Goal: Task Accomplishment & Management: Complete application form

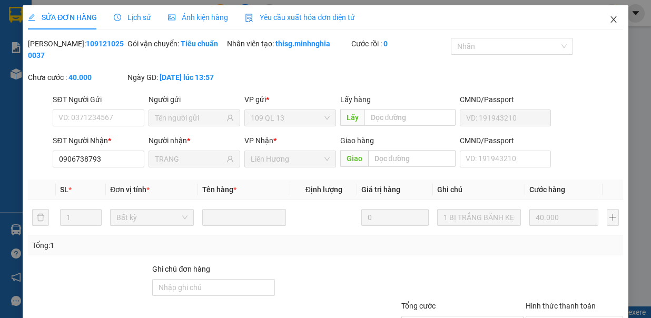
click at [610, 19] on icon "close" at bounding box center [613, 19] width 6 height 6
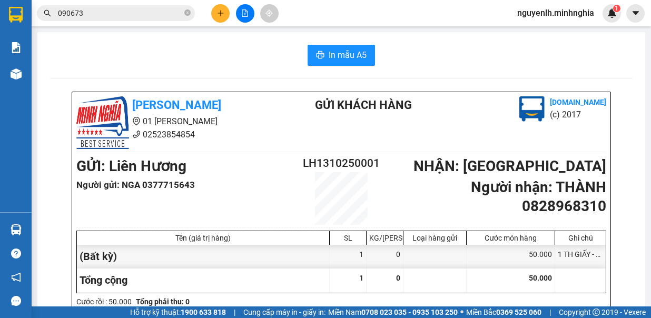
click at [213, 8] on button at bounding box center [220, 13] width 18 height 18
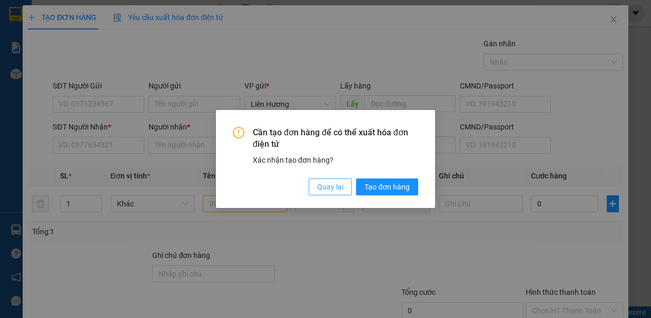
click at [333, 189] on span "Quay lại" at bounding box center [330, 187] width 26 height 12
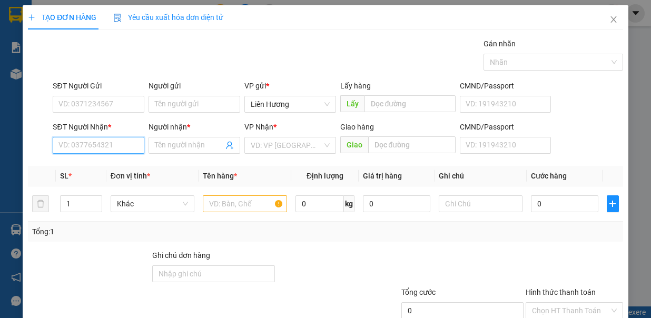
click at [126, 149] on input "SĐT Người Nhận *" at bounding box center [99, 145] width 92 height 17
click at [222, 201] on input "text" at bounding box center [245, 203] width 84 height 17
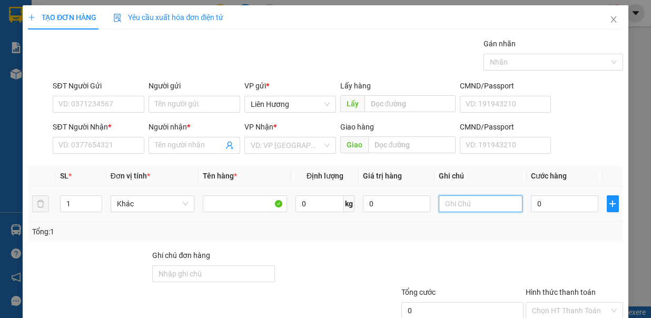
click at [480, 195] on input "text" at bounding box center [481, 203] width 84 height 17
type input "1 TH XỐP"
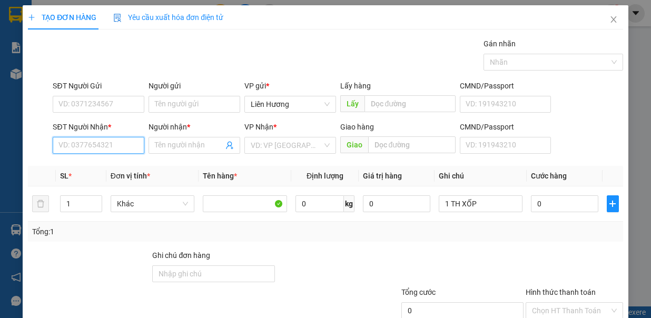
click at [107, 143] on input "SĐT Người Nhận *" at bounding box center [99, 145] width 92 height 17
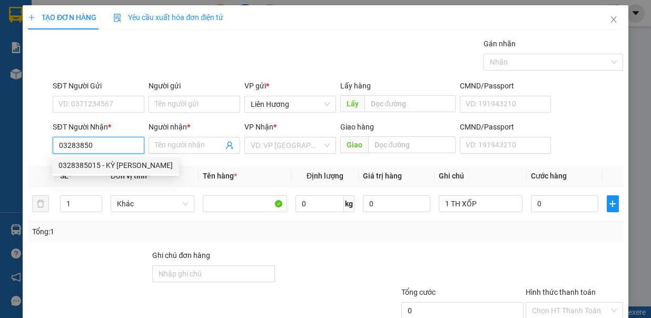
click at [101, 164] on div "0328385015 - KỲ DUYÊN" at bounding box center [115, 166] width 114 height 12
type input "0328385015"
type input "KỲ DUYÊN"
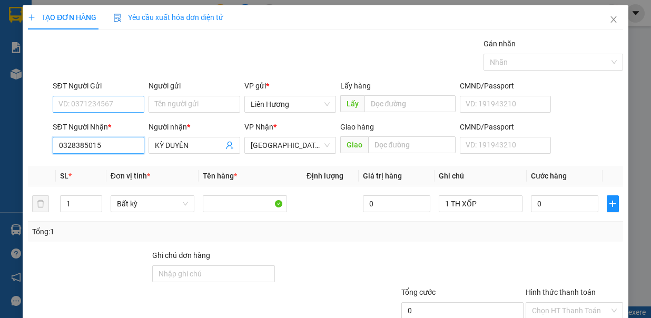
type input "0328385015"
click at [115, 107] on input "SĐT Người Gửi" at bounding box center [99, 104] width 92 height 17
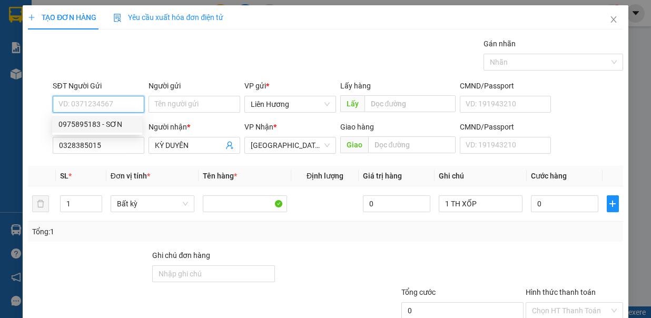
click at [109, 127] on div "0975895183 - SƠN" at bounding box center [96, 124] width 77 height 12
type input "0975895183"
type input "SƠN"
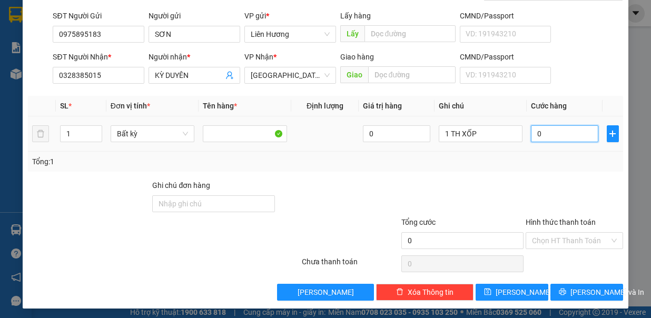
drag, startPoint x: 549, startPoint y: 130, endPoint x: 552, endPoint y: 163, distance: 33.9
click at [549, 131] on input "0" at bounding box center [564, 133] width 67 height 17
type input "7"
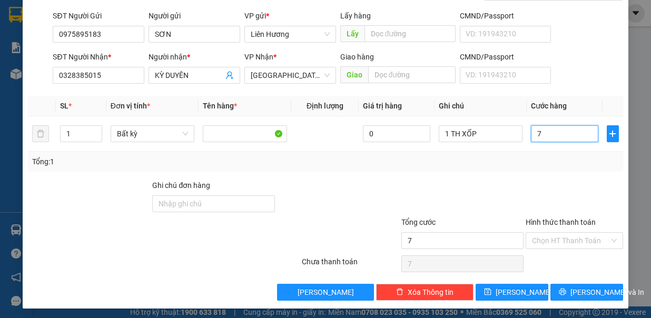
type input "70"
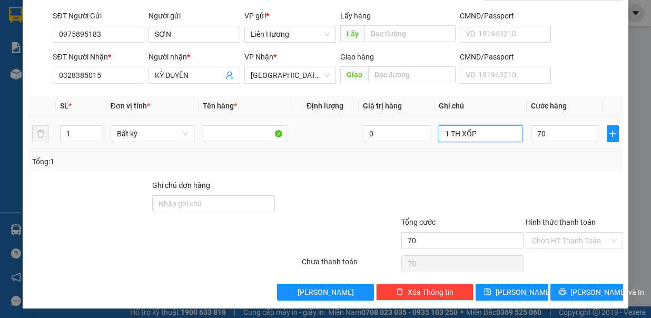
click at [504, 132] on input "1 TH XỐP" at bounding box center [481, 133] width 84 height 17
type input "70.000"
type input "1 TH XỐP- ĐỒ ĂN"
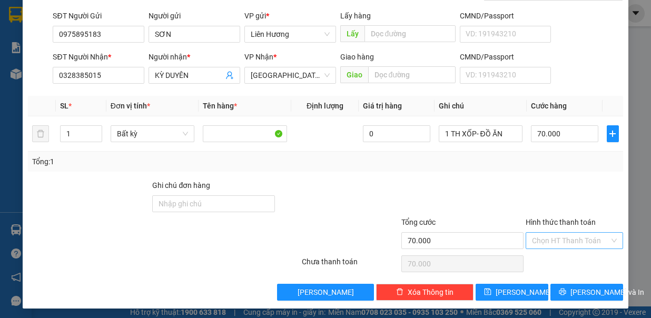
click at [543, 233] on input "Hình thức thanh toán" at bounding box center [570, 241] width 77 height 16
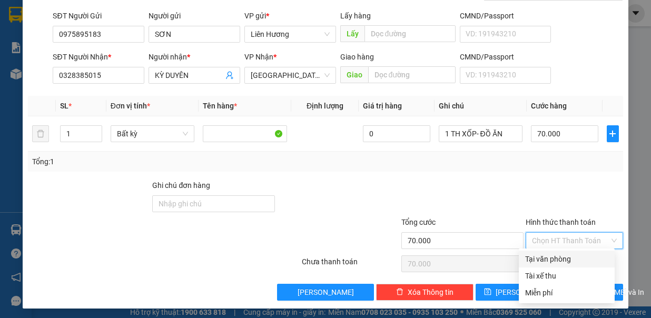
drag, startPoint x: 553, startPoint y: 258, endPoint x: 582, endPoint y: 290, distance: 43.3
click at [554, 258] on div "Tại văn phòng" at bounding box center [566, 259] width 83 height 12
type input "0"
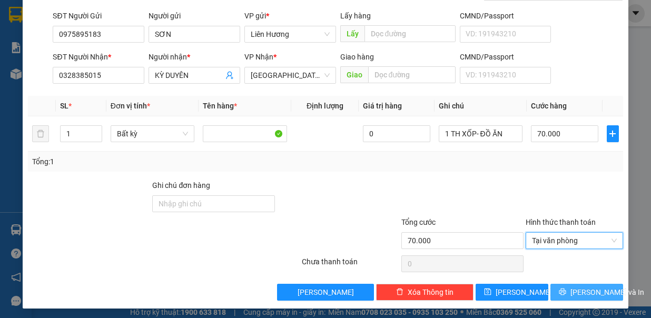
click at [584, 286] on span "Lưu và In" at bounding box center [607, 292] width 74 height 12
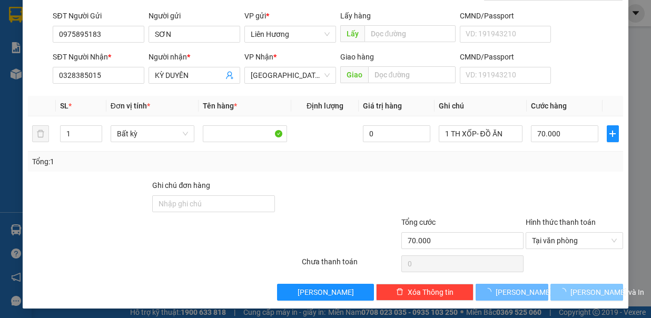
scroll to position [0, 0]
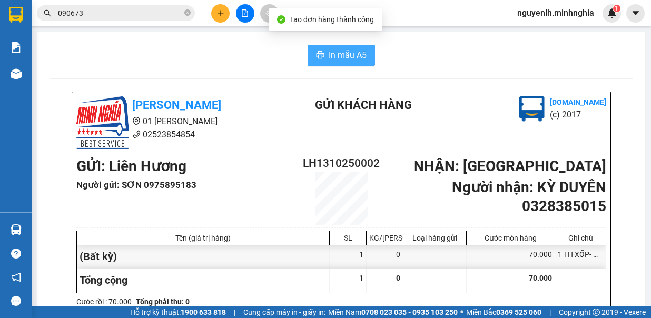
click at [329, 58] on span "In mẫu A5" at bounding box center [348, 54] width 38 height 13
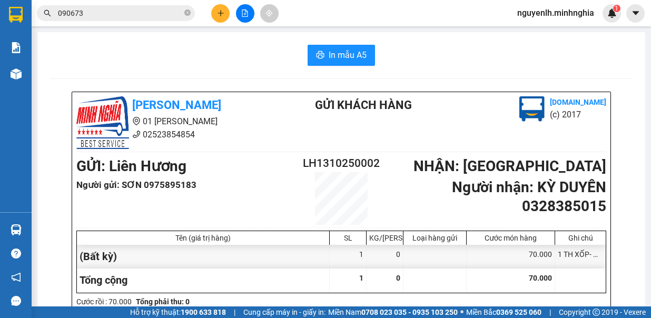
click at [220, 15] on icon "plus" at bounding box center [220, 12] width 7 height 7
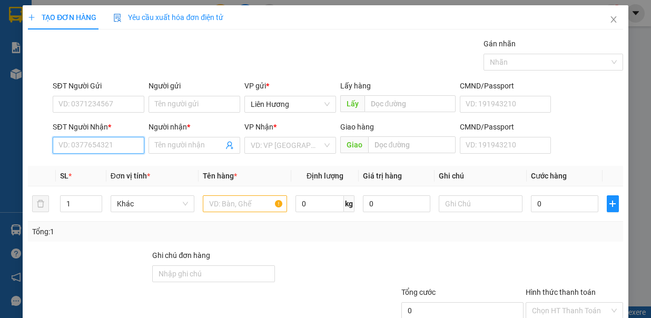
click at [112, 144] on input "SĐT Người Nhận *" at bounding box center [99, 145] width 92 height 17
click at [116, 163] on div "0963933687 - KIM DUNG" at bounding box center [110, 166] width 104 height 12
type input "0963933687"
type input "[PERSON_NAME]"
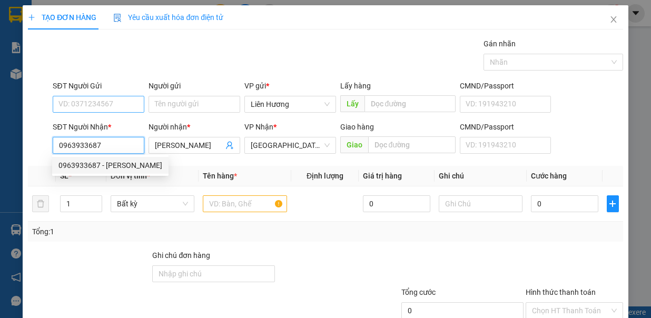
type input "0963933687"
click at [108, 100] on input "SĐT Người Gửi" at bounding box center [99, 104] width 92 height 17
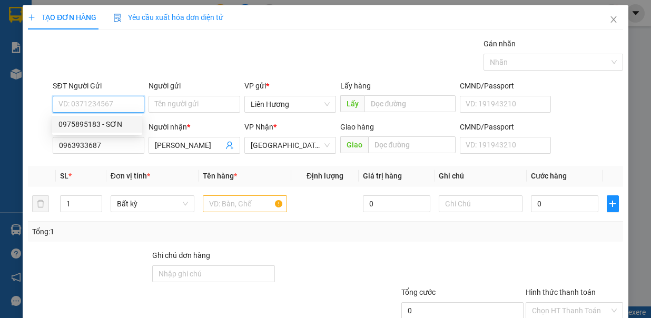
click at [114, 123] on div "0975895183 - SƠN" at bounding box center [96, 124] width 77 height 12
type input "0975895183"
type input "SƠN"
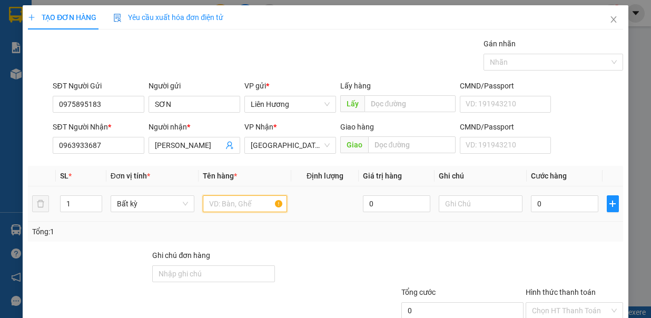
click at [223, 202] on input "text" at bounding box center [245, 203] width 84 height 17
click at [77, 201] on input "1" at bounding box center [81, 204] width 41 height 16
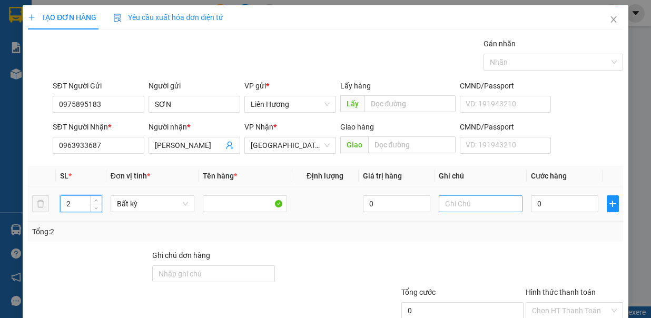
type input "2"
click at [446, 205] on input "text" at bounding box center [481, 203] width 84 height 17
type input "2 TH XỐP - ĐỒ ĂN"
type input "1"
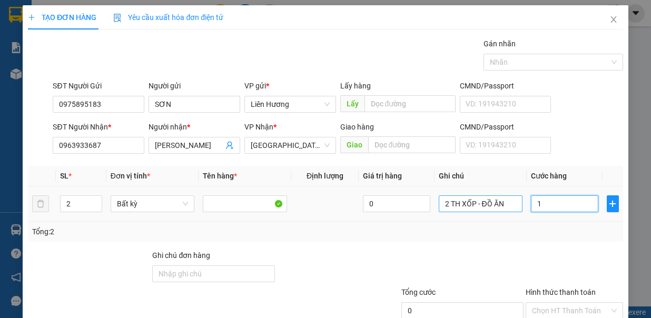
type input "1"
type input "10"
type input "1"
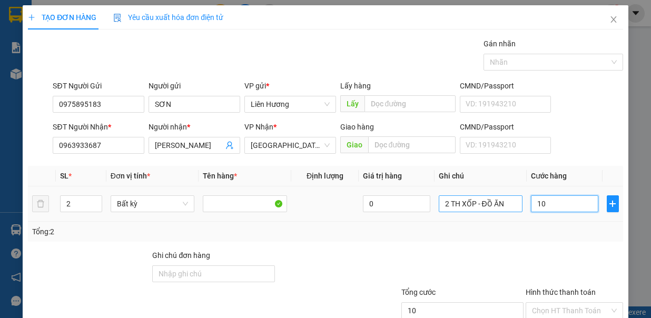
type input "1"
type input "12"
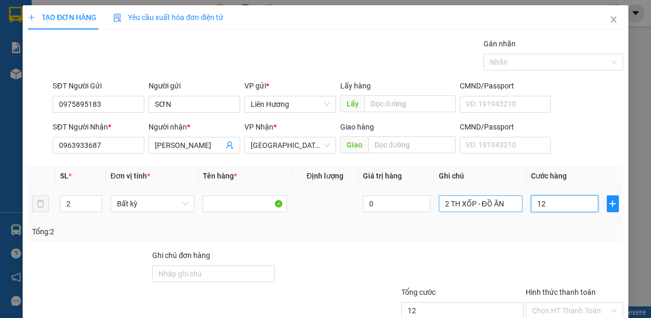
type input "120"
type input "120.000"
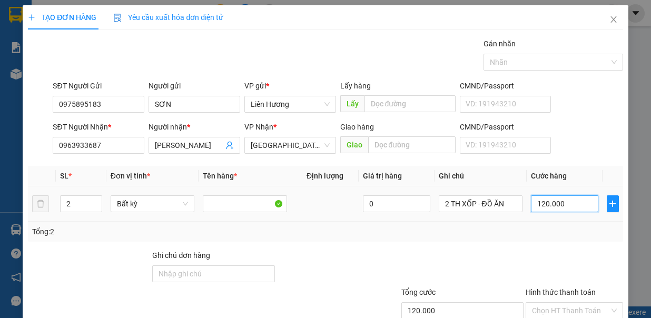
scroll to position [70, 0]
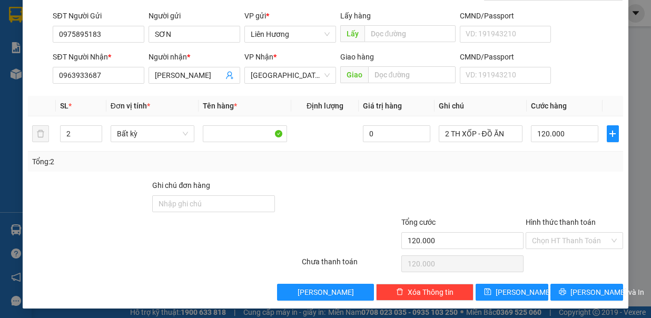
drag, startPoint x: 553, startPoint y: 236, endPoint x: 553, endPoint y: 249, distance: 12.6
click at [553, 242] on input "Hình thức thanh toán" at bounding box center [570, 241] width 77 height 16
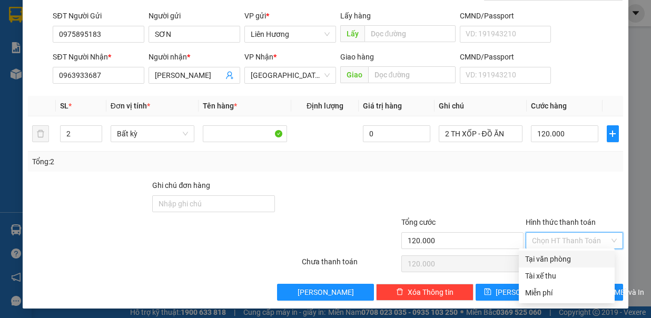
click at [553, 261] on div "Tại văn phòng" at bounding box center [566, 259] width 83 height 12
type input "0"
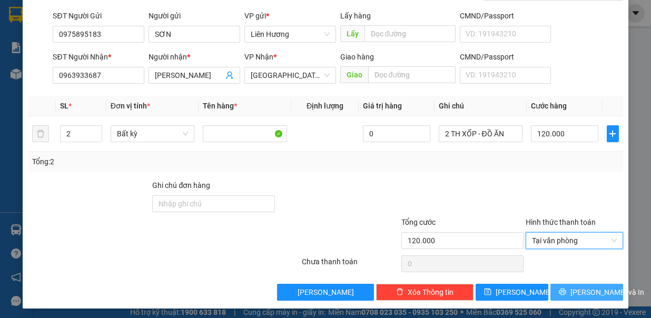
click at [564, 291] on icon "printer" at bounding box center [562, 291] width 7 height 7
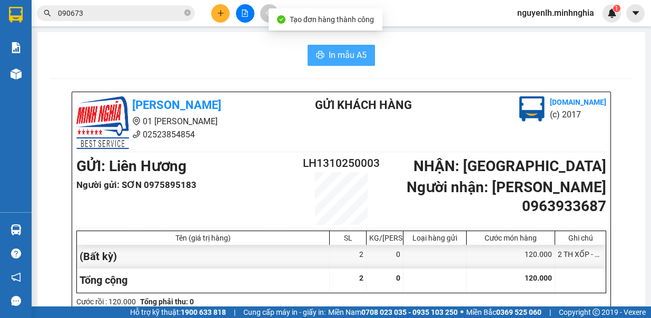
drag, startPoint x: 352, startPoint y: 51, endPoint x: 556, endPoint y: 274, distance: 302.7
click at [352, 51] on span "In mẫu A5" at bounding box center [348, 54] width 38 height 13
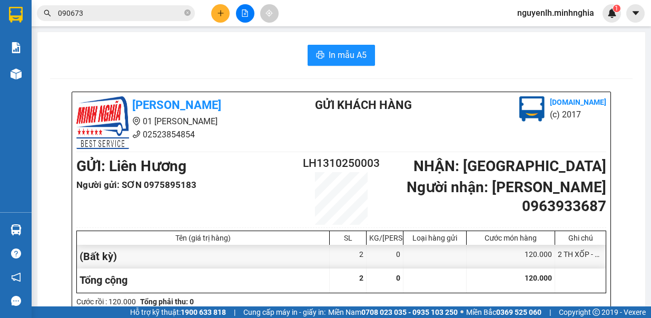
click at [156, 15] on input "090673" at bounding box center [120, 13] width 124 height 12
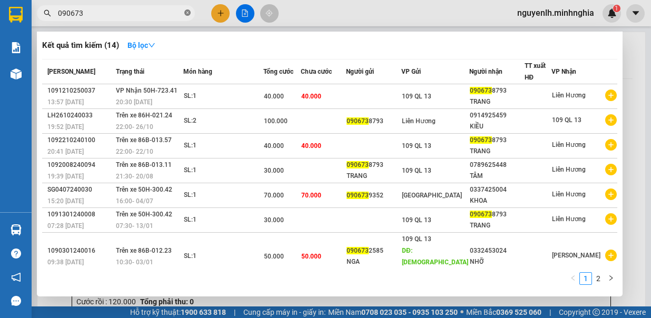
click at [185, 15] on icon "close-circle" at bounding box center [187, 12] width 6 height 6
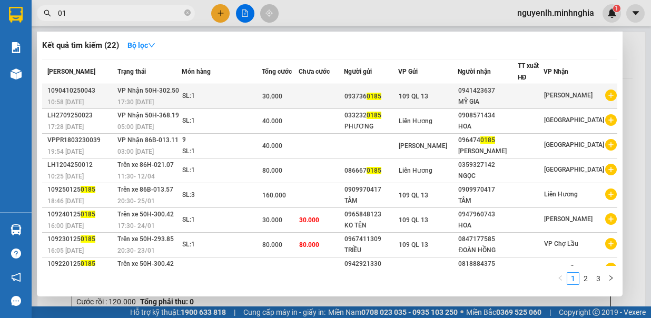
type input "0"
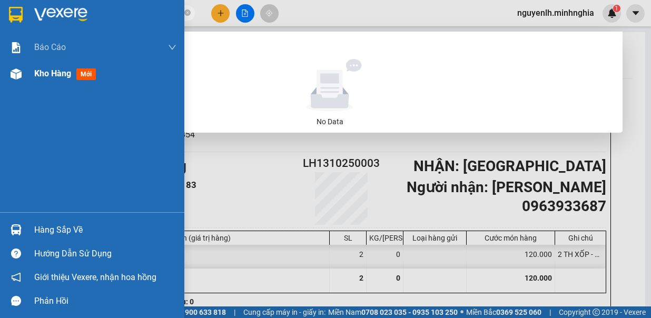
type input "0907120"
click at [19, 76] on img at bounding box center [16, 73] width 11 height 11
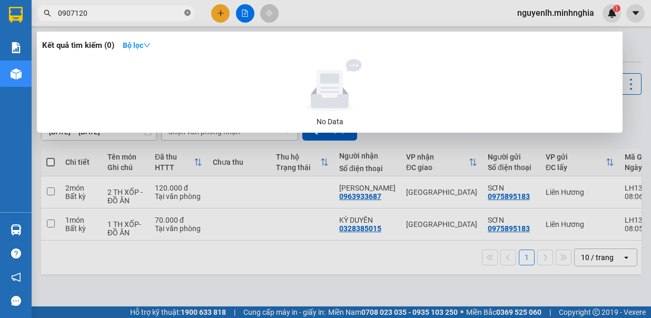
click at [187, 16] on icon "close-circle" at bounding box center [187, 12] width 6 height 6
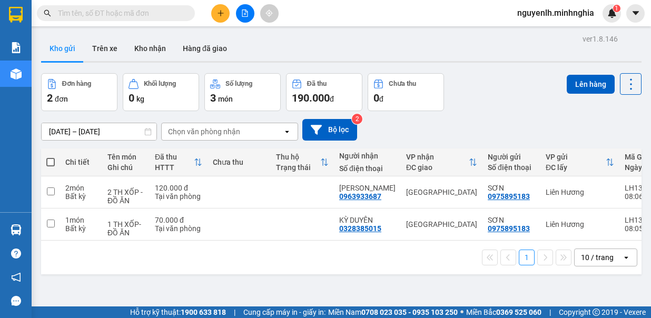
scroll to position [48, 0]
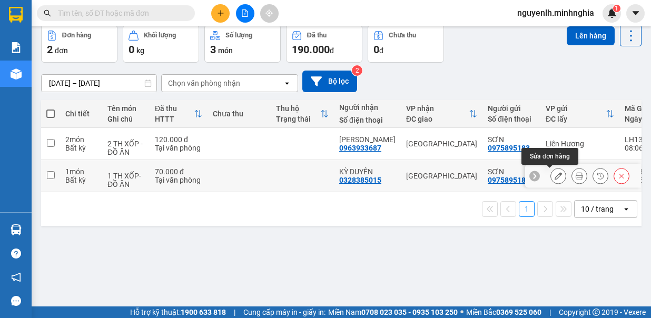
click at [551, 177] on button at bounding box center [558, 176] width 15 height 18
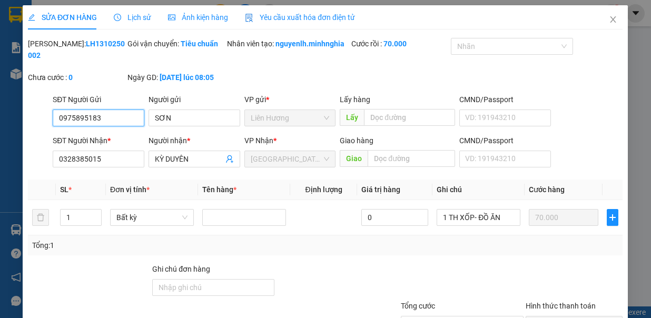
type input "0975895183"
type input "0328385015"
type input "70.000"
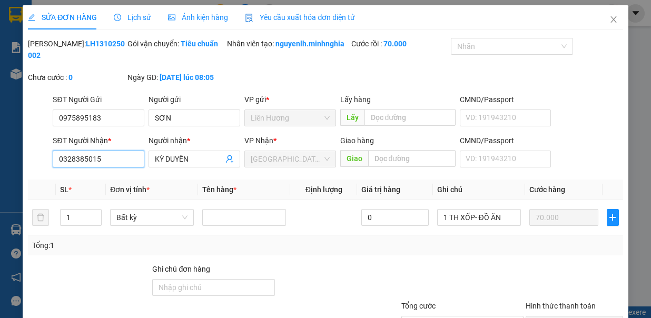
click at [116, 167] on input "0328385015" at bounding box center [99, 159] width 92 height 17
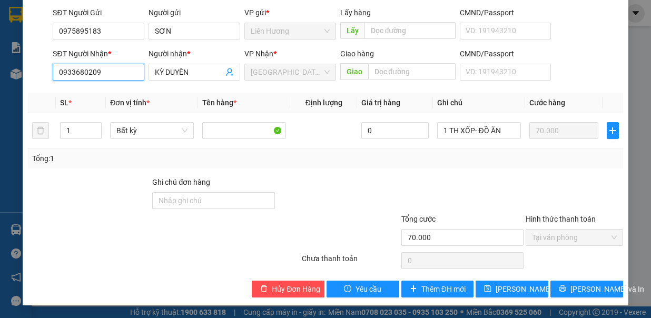
type input "0933680209"
click at [496, 286] on span "Lưu thay đổi" at bounding box center [530, 289] width 68 height 12
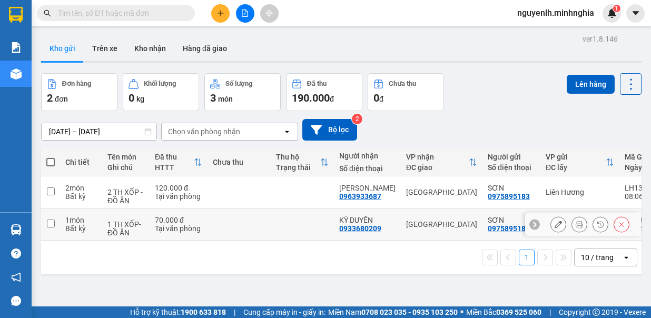
click at [576, 225] on icon at bounding box center [579, 224] width 7 height 7
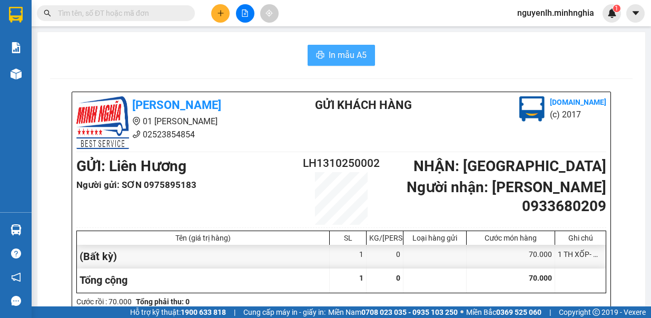
click at [340, 46] on button "In mẫu A5" at bounding box center [341, 55] width 67 height 21
click at [340, 50] on span "In mẫu A5" at bounding box center [348, 54] width 38 height 13
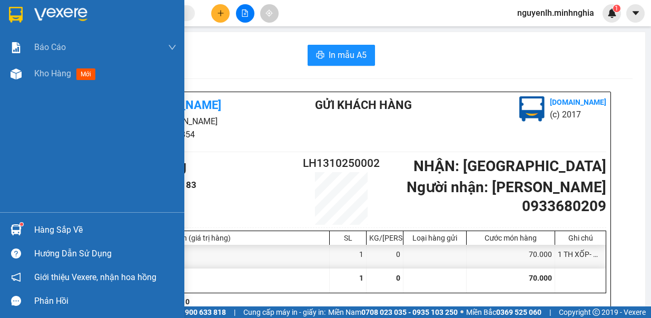
drag, startPoint x: 32, startPoint y: 82, endPoint x: 7, endPoint y: 98, distance: 29.4
click at [32, 82] on div "Kho hàng mới" at bounding box center [92, 74] width 184 height 26
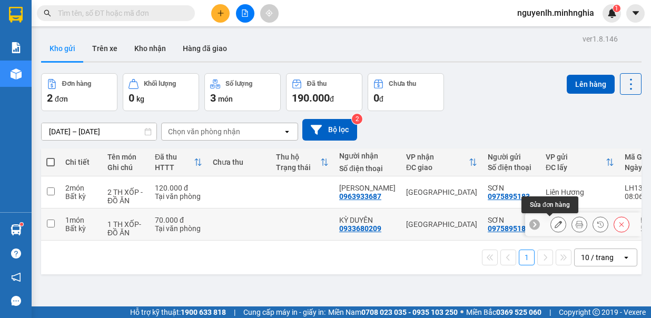
click at [555, 227] on icon at bounding box center [558, 224] width 7 height 7
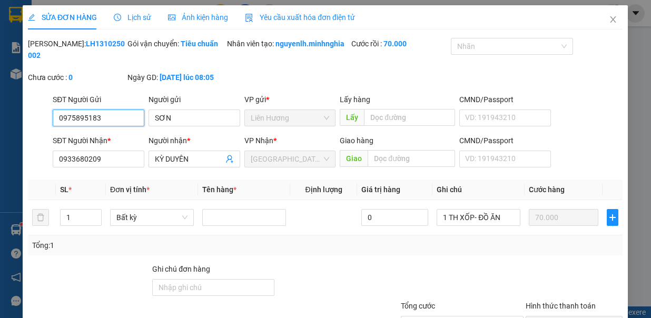
type input "0975895183"
type input "0933680209"
type input "70.000"
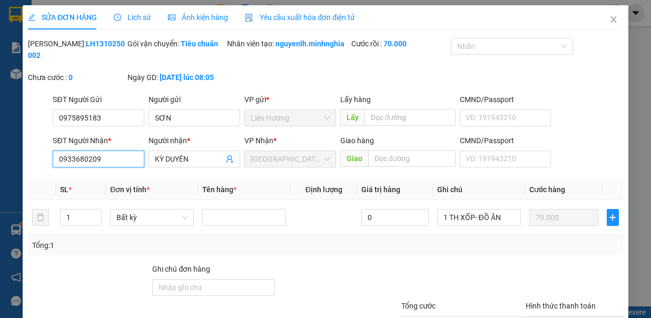
drag, startPoint x: 113, startPoint y: 170, endPoint x: 40, endPoint y: 171, distance: 73.2
click at [40, 171] on div "SĐT Người Nhận * 0933680209 0933680209 Người nhận * KỲ DUYÊN VP Nhận * Sài Gòn …" at bounding box center [325, 153] width 597 height 37
type input "0328385015"
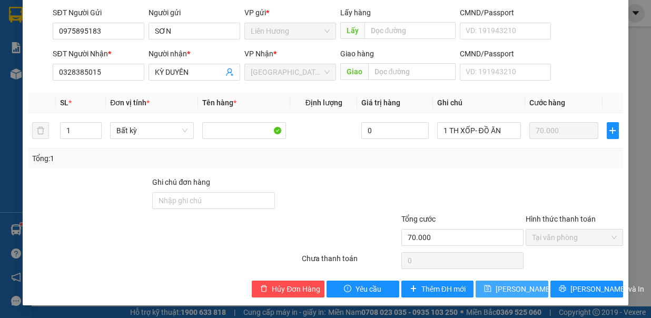
drag, startPoint x: 504, startPoint y: 288, endPoint x: 507, endPoint y: 278, distance: 10.3
click at [507, 286] on span "Lưu thay đổi" at bounding box center [530, 289] width 68 height 12
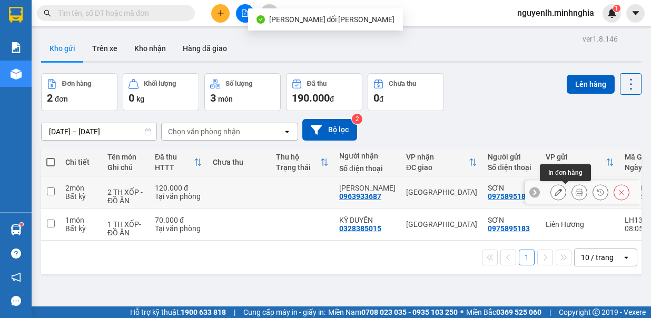
click at [576, 191] on icon at bounding box center [579, 192] width 7 height 7
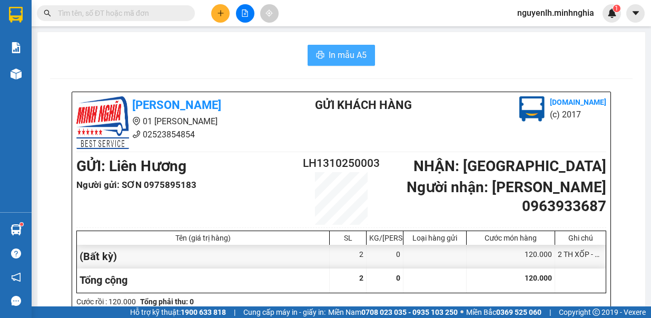
click at [348, 55] on span "In mẫu A5" at bounding box center [348, 54] width 38 height 13
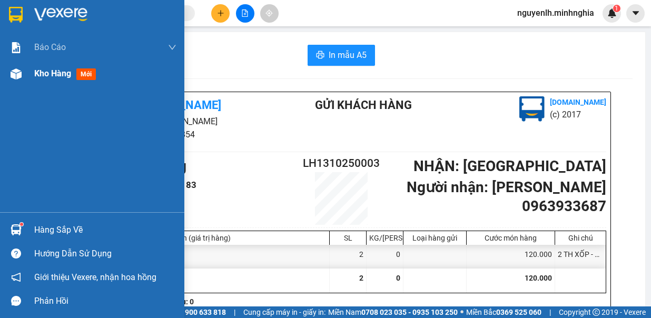
click at [63, 77] on span "Kho hàng" at bounding box center [52, 73] width 37 height 10
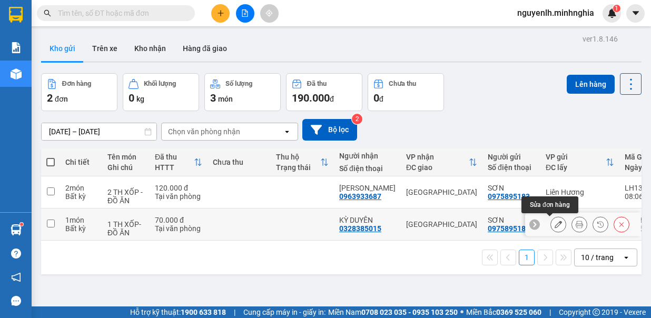
click at [576, 227] on icon at bounding box center [579, 224] width 7 height 7
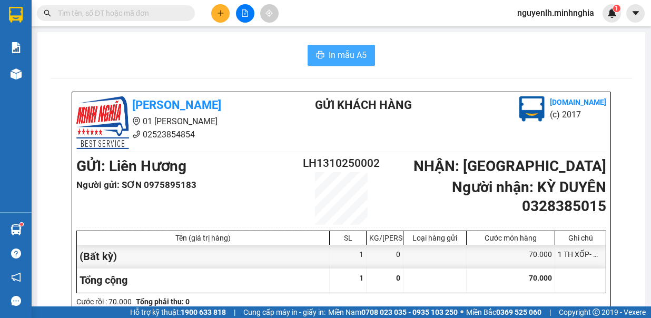
click at [340, 55] on span "In mẫu A5" at bounding box center [348, 54] width 38 height 13
click at [223, 9] on icon "plus" at bounding box center [220, 12] width 7 height 7
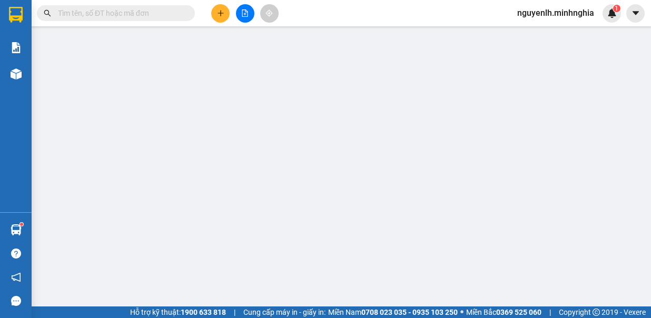
click at [217, 19] on span "Yêu cầu xuất hóa đơn điện tử" at bounding box center [168, 17] width 110 height 8
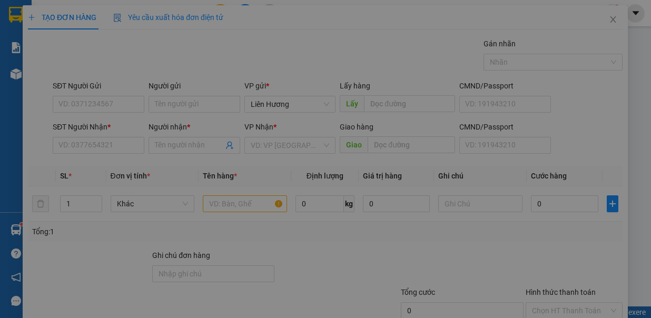
click at [105, 143] on div "TẠO ĐƠN HÀNG Yêu cầu xuất hóa đơn điện tử Transit Pickup Surcharge Ids Transit …" at bounding box center [325, 159] width 651 height 318
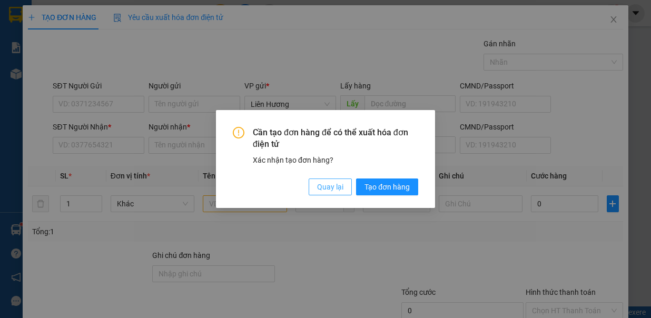
click at [341, 185] on span "Quay lại" at bounding box center [330, 187] width 26 height 12
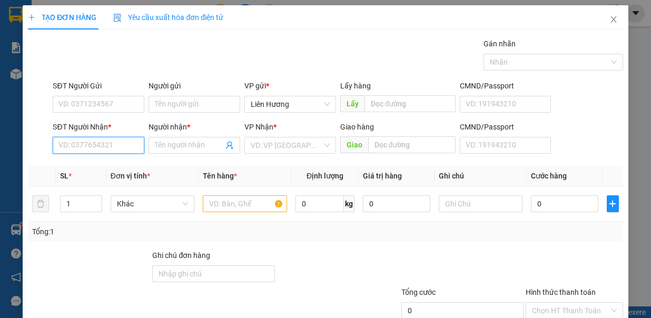
click at [118, 137] on input "SĐT Người Nhận *" at bounding box center [99, 145] width 92 height 17
drag, startPoint x: 110, startPoint y: 169, endPoint x: 197, endPoint y: 198, distance: 92.3
click at [110, 169] on div "0977506015 - THẢO TRÀ CỔ" at bounding box center [105, 166] width 94 height 12
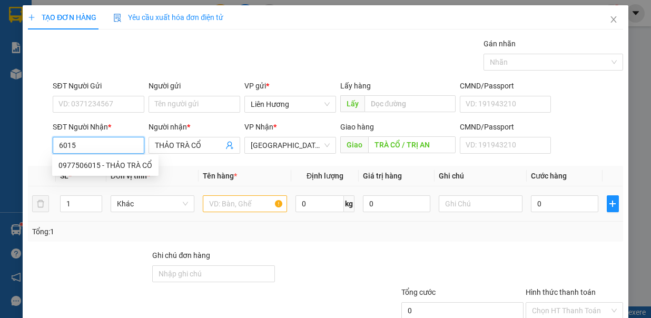
type input "0977506015"
type input "THẢO TRÀ CỔ"
type input "TRÀ CỔ / TRỊ AN"
type input "0977506015"
click at [219, 200] on input "text" at bounding box center [245, 203] width 84 height 17
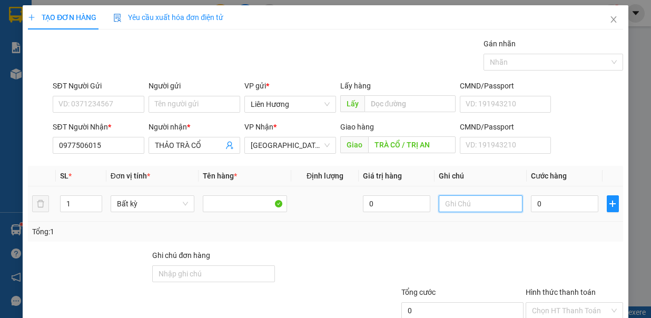
click at [452, 207] on input "text" at bounding box center [481, 203] width 84 height 17
type input "1TX - HS"
click at [537, 201] on input "0" at bounding box center [564, 203] width 67 height 17
type input "8"
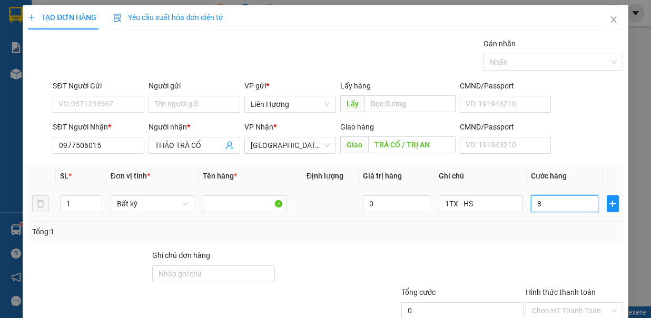
type input "8"
type input "80"
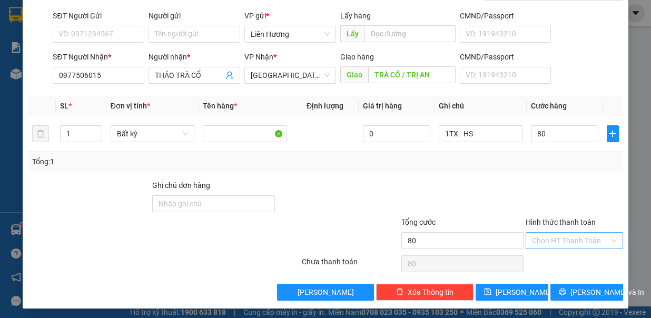
click at [571, 235] on input "Hình thức thanh toán" at bounding box center [570, 241] width 77 height 16
type input "80.000"
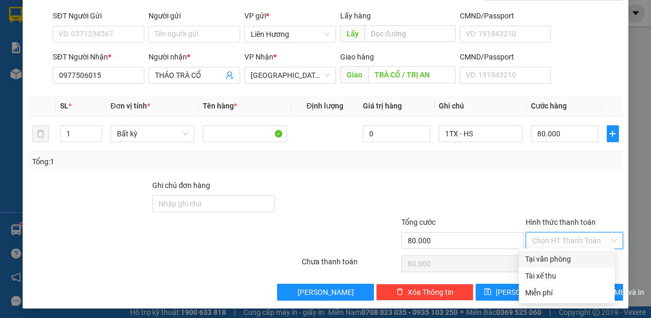
click at [575, 261] on div "Tại văn phòng" at bounding box center [566, 259] width 83 height 12
type input "0"
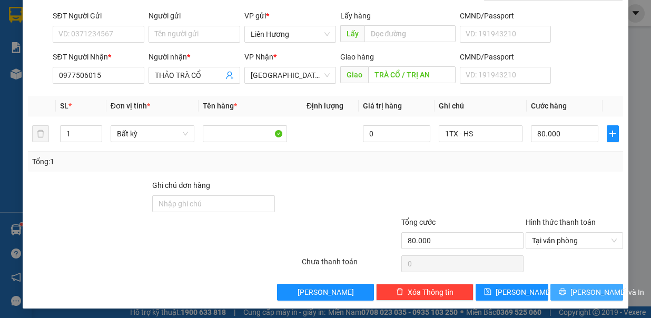
click at [573, 291] on span "Lưu và In" at bounding box center [607, 292] width 74 height 12
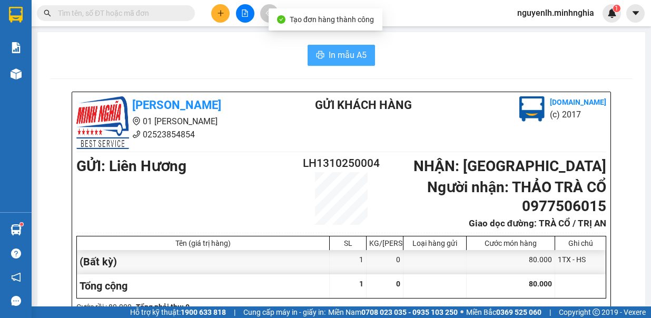
click at [344, 54] on span "In mẫu A5" at bounding box center [348, 54] width 38 height 13
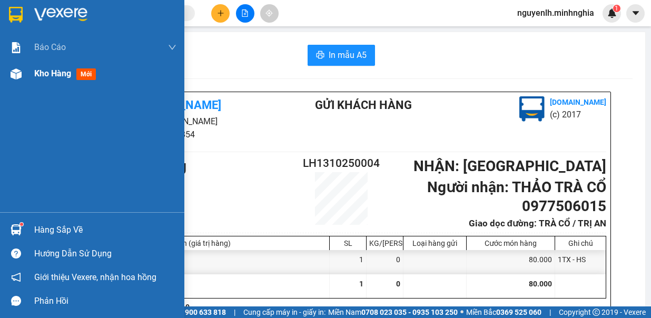
click at [40, 76] on span "Kho hàng" at bounding box center [52, 73] width 37 height 10
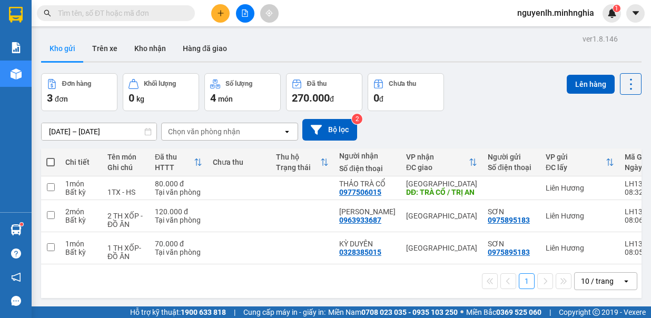
click at [223, 17] on button at bounding box center [220, 13] width 18 height 18
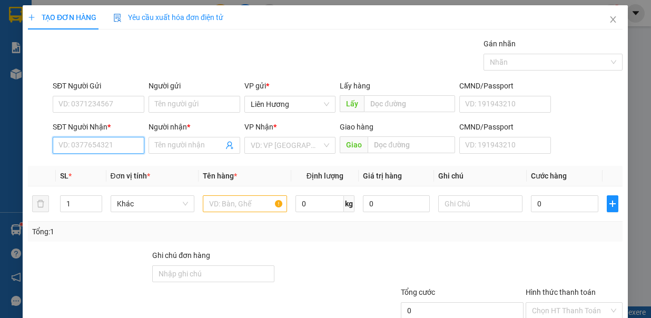
click at [110, 144] on input "SĐT Người Nhận *" at bounding box center [99, 145] width 92 height 17
drag, startPoint x: 121, startPoint y: 135, endPoint x: 118, endPoint y: 141, distance: 5.7
click at [121, 137] on div "SĐT Người Nhận * VD: 0377654321" at bounding box center [99, 139] width 92 height 37
drag, startPoint x: 118, startPoint y: 141, endPoint x: 272, endPoint y: 203, distance: 165.8
click at [118, 142] on input "SĐT Người Nhận *" at bounding box center [99, 145] width 92 height 17
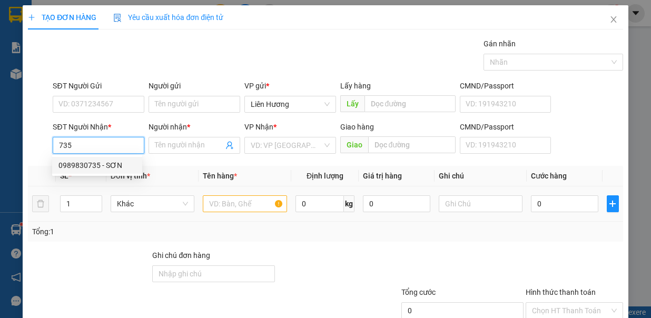
drag, startPoint x: 108, startPoint y: 162, endPoint x: 271, endPoint y: 205, distance: 168.4
click at [120, 164] on div "0989830735 - SƠN" at bounding box center [96, 166] width 77 height 12
type input "0989830735"
type input "SƠN"
type input "N3 TÂN VẠN"
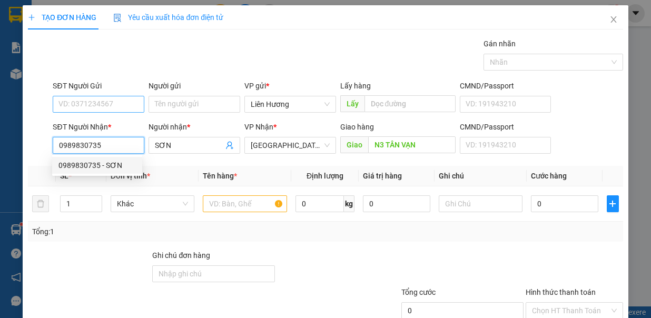
type input "0989830735"
click at [100, 102] on input "SĐT Người Gửi" at bounding box center [99, 104] width 92 height 17
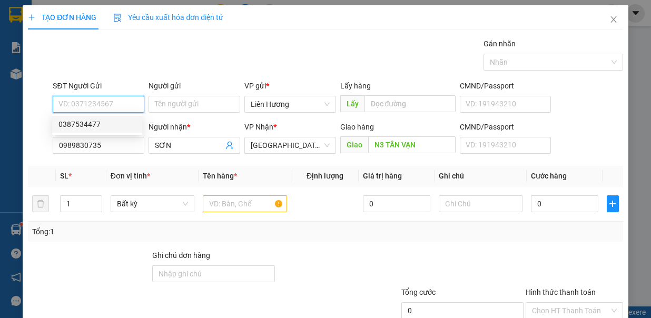
click at [101, 131] on div "0387534477" at bounding box center [97, 124] width 90 height 17
type input "0387534477"
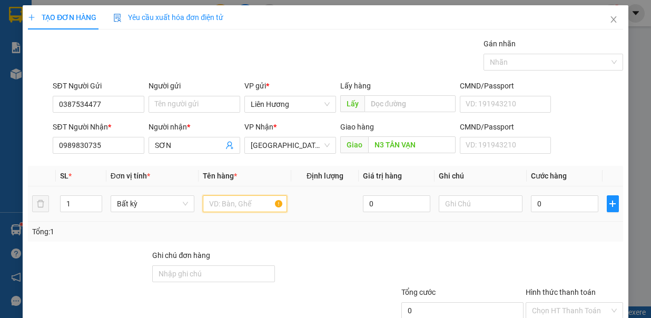
click at [239, 201] on input "text" at bounding box center [245, 203] width 84 height 17
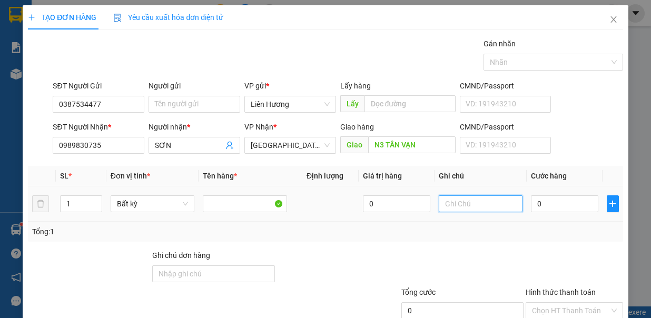
click at [439, 199] on input "text" at bounding box center [481, 203] width 84 height 17
type input "1TX - HS"
click at [548, 204] on input "0" at bounding box center [564, 203] width 67 height 17
type input "8"
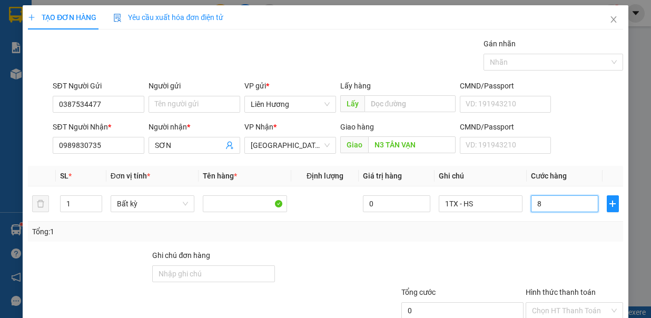
type input "8"
type input "80"
type input "80.000"
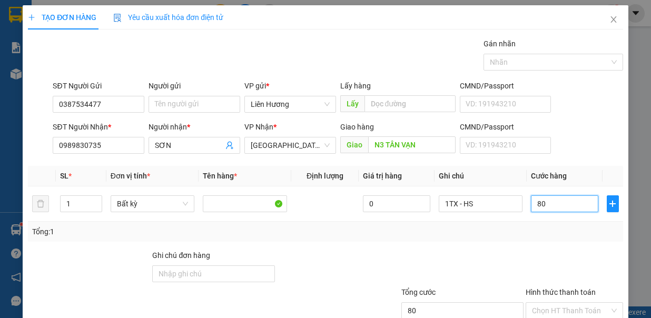
type input "80.000"
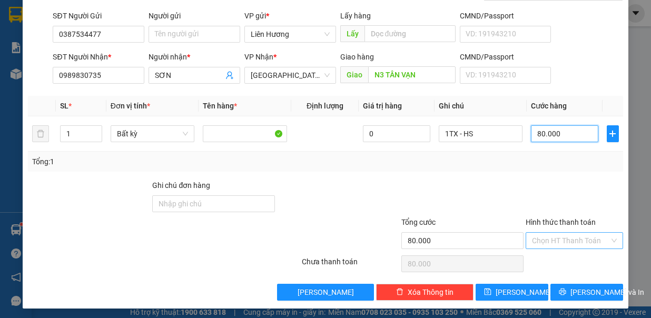
click at [605, 233] on div "Chọn HT Thanh Toán" at bounding box center [574, 240] width 97 height 17
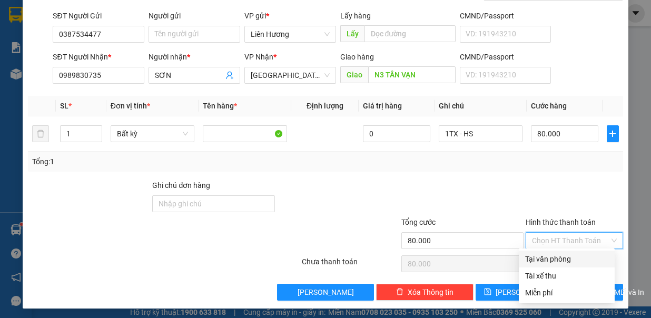
click at [590, 255] on div "Tại văn phòng" at bounding box center [566, 259] width 83 height 12
type input "0"
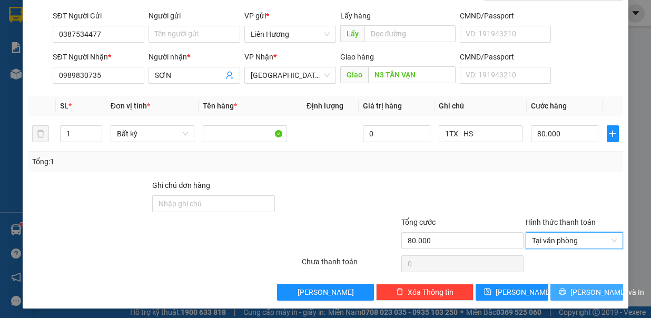
click at [571, 290] on span "Lưu và In" at bounding box center [607, 292] width 74 height 12
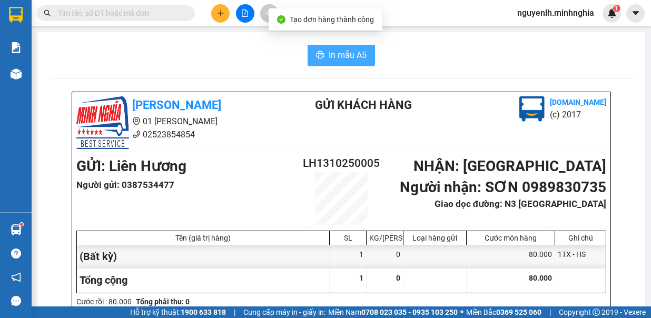
click at [334, 55] on span "In mẫu A5" at bounding box center [348, 54] width 38 height 13
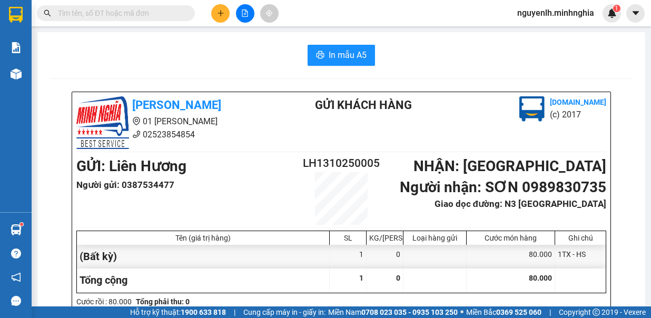
click at [221, 14] on icon "plus" at bounding box center [220, 13] width 1 height 6
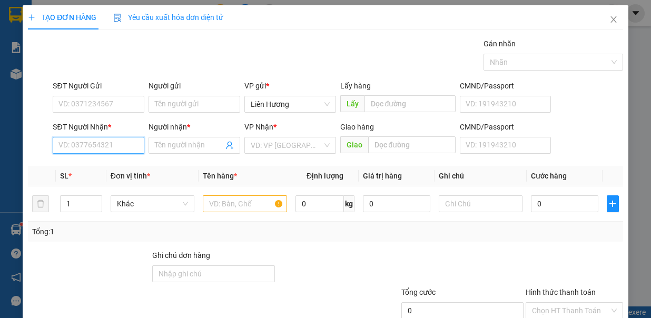
click at [111, 147] on input "SĐT Người Nhận *" at bounding box center [99, 145] width 92 height 17
type input "8"
click at [113, 164] on div "0933172680 - NGUYÊN" at bounding box center [110, 166] width 104 height 12
type input "0933172680"
type input "NGUYÊN"
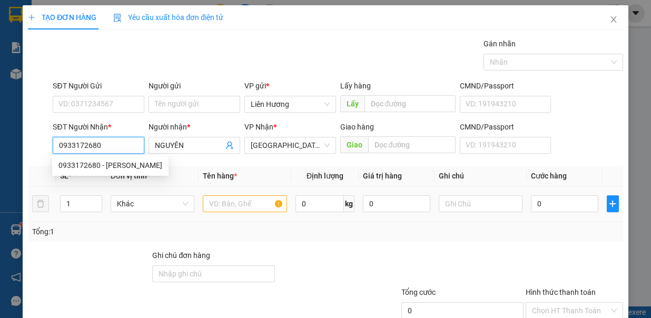
type input "0933172680"
click at [236, 200] on input "text" at bounding box center [245, 203] width 84 height 17
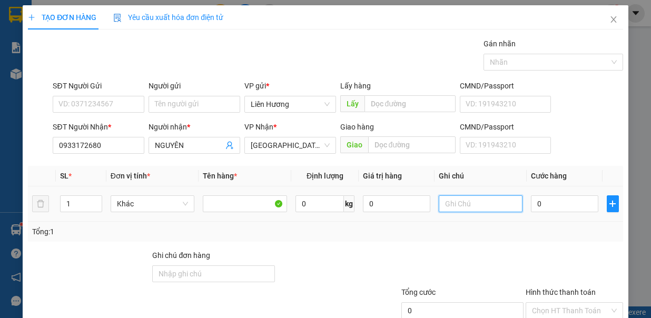
click at [444, 205] on input "text" at bounding box center [481, 203] width 84 height 17
type input "1TX - HS"
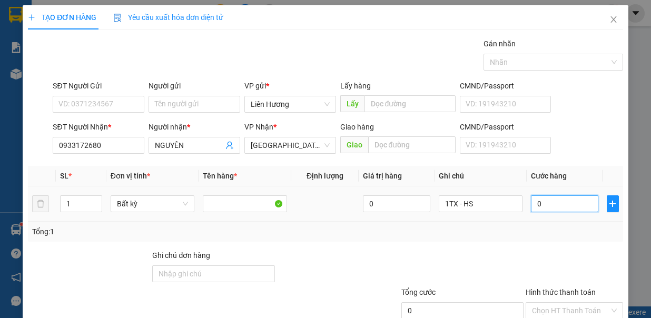
click at [550, 196] on input "0" at bounding box center [564, 203] width 67 height 17
type input "11"
type input "110"
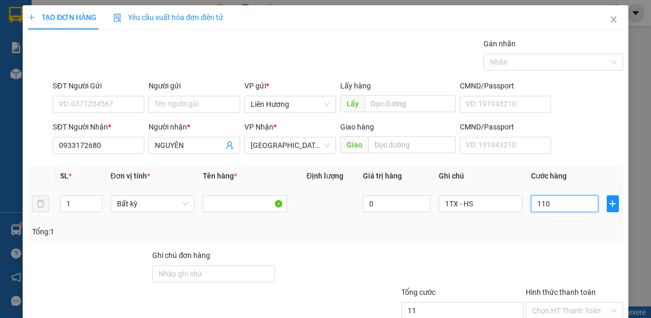
type input "110"
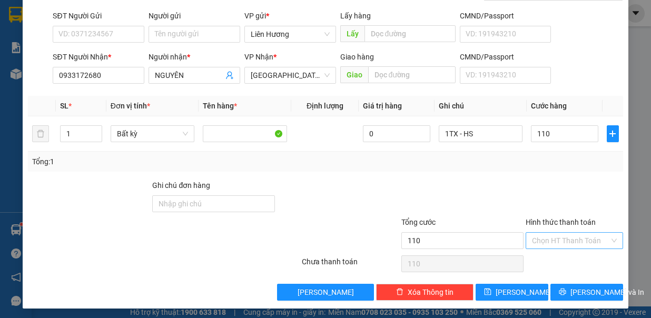
click at [549, 237] on input "Hình thức thanh toán" at bounding box center [570, 241] width 77 height 16
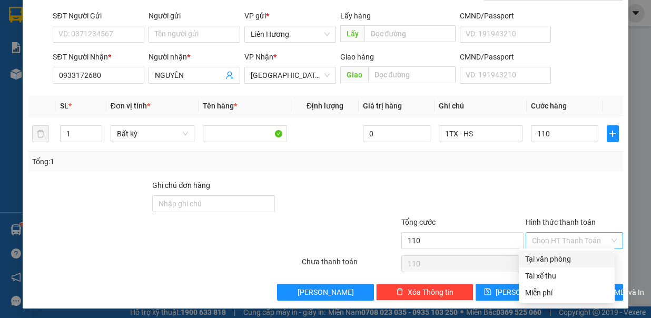
type input "110.000"
click at [567, 259] on div "Tại văn phòng" at bounding box center [566, 259] width 83 height 12
type input "0"
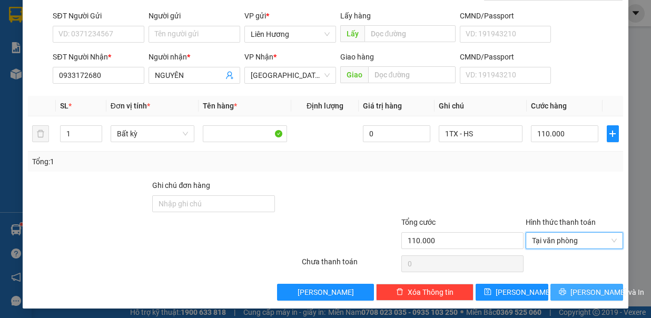
click at [579, 286] on span "Lưu và In" at bounding box center [607, 292] width 74 height 12
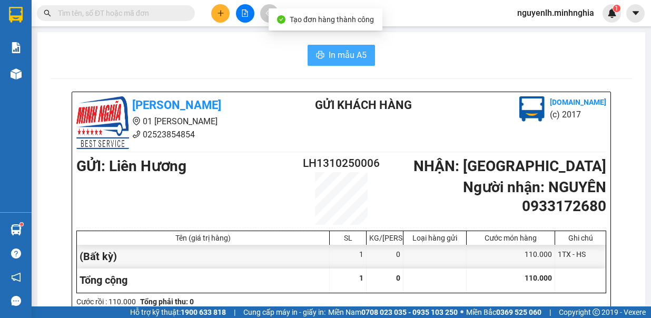
click at [329, 54] on span "In mẫu A5" at bounding box center [348, 54] width 38 height 13
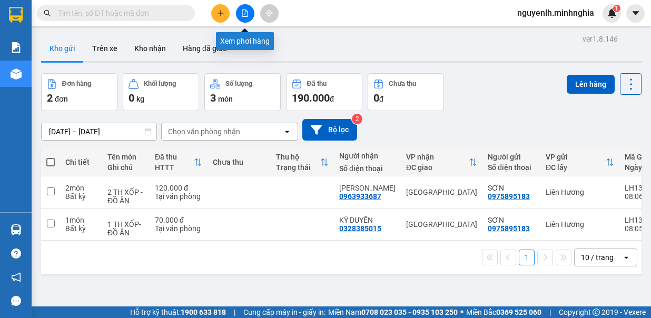
click at [249, 15] on button at bounding box center [245, 13] width 18 height 18
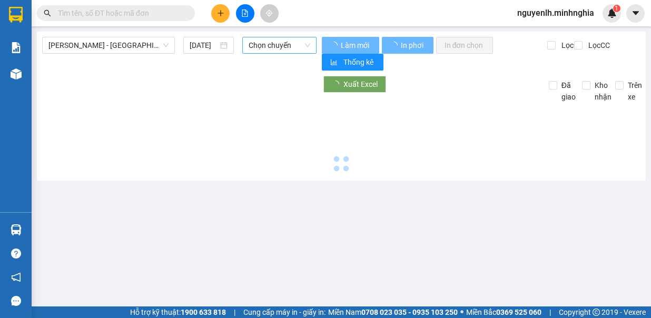
click at [279, 44] on span "Chọn chuyến" at bounding box center [280, 45] width 62 height 16
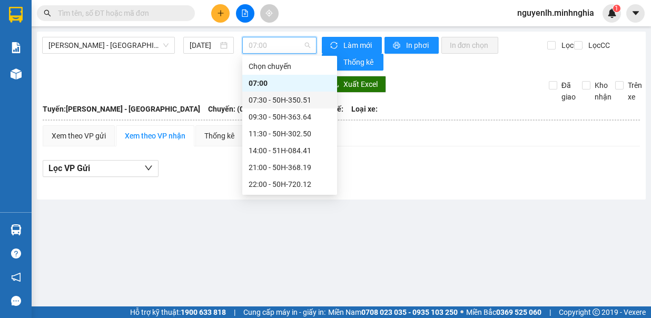
click at [289, 102] on div "07:30 - 50H-350.51" at bounding box center [290, 100] width 82 height 12
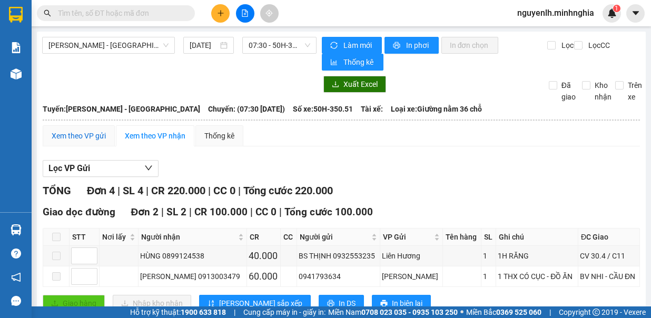
click at [72, 133] on div "Xem theo VP gửi" at bounding box center [79, 136] width 54 height 12
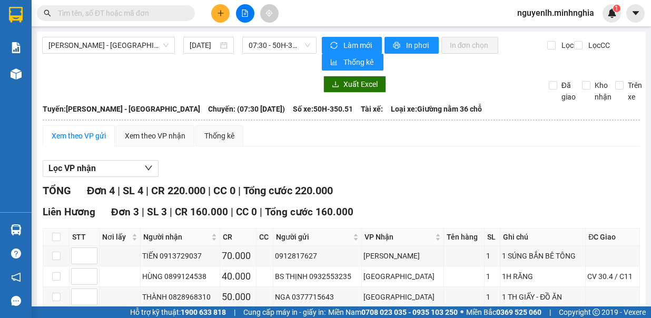
scroll to position [149, 0]
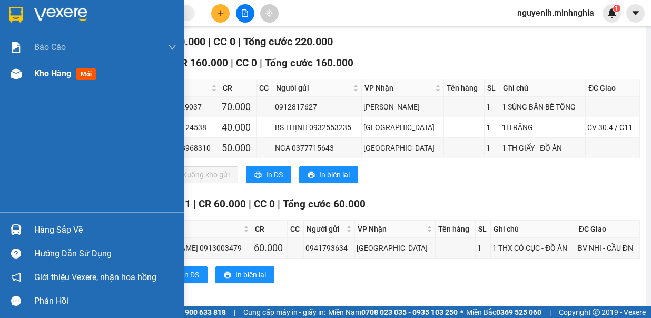
click at [34, 76] on div "Kho hàng mới" at bounding box center [92, 74] width 184 height 26
click at [55, 82] on div "Kho hàng mới" at bounding box center [105, 74] width 142 height 26
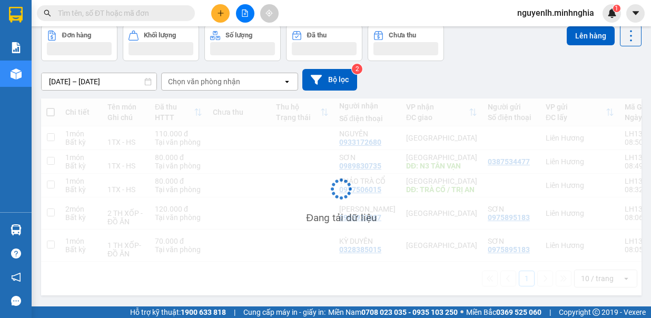
scroll to position [48, 0]
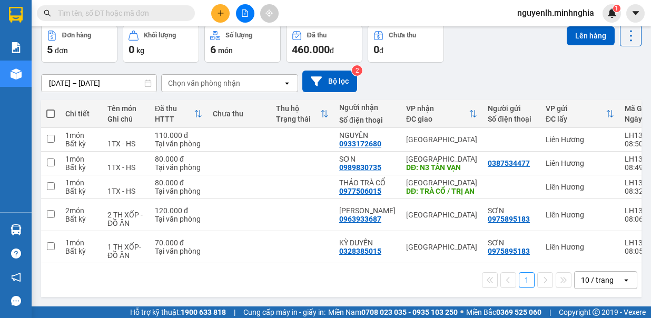
click at [48, 112] on span at bounding box center [50, 114] width 8 height 8
click at [51, 108] on input "checkbox" at bounding box center [51, 108] width 0 height 0
checkbox input "true"
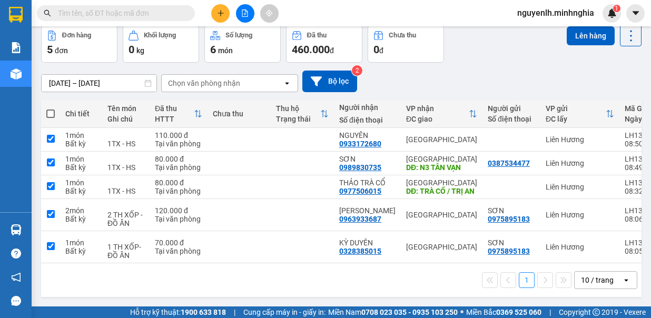
checkbox input "true"
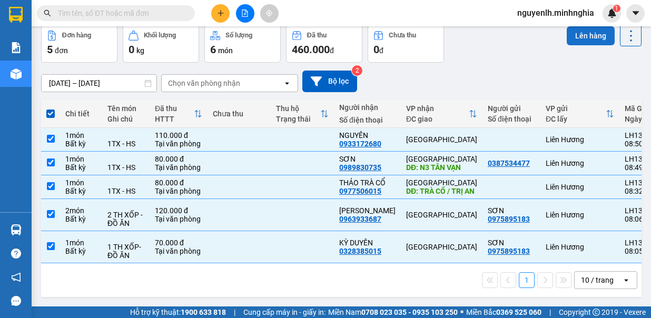
click at [586, 32] on button "Lên hàng" at bounding box center [591, 35] width 48 height 19
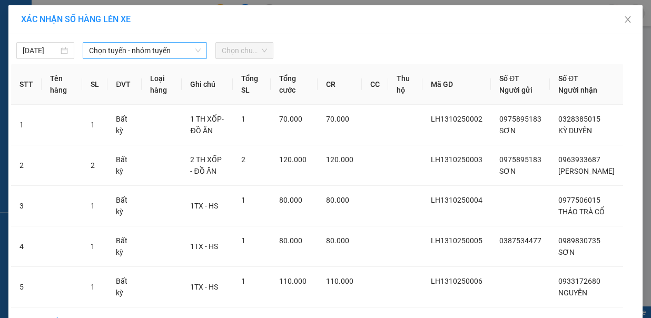
click at [103, 50] on span "Chọn tuyến - nhóm tuyến" at bounding box center [145, 51] width 112 height 16
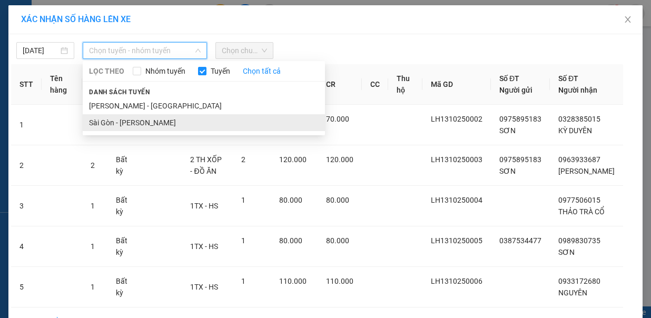
click at [117, 114] on li "Sài Gòn - [PERSON_NAME]" at bounding box center [204, 122] width 242 height 17
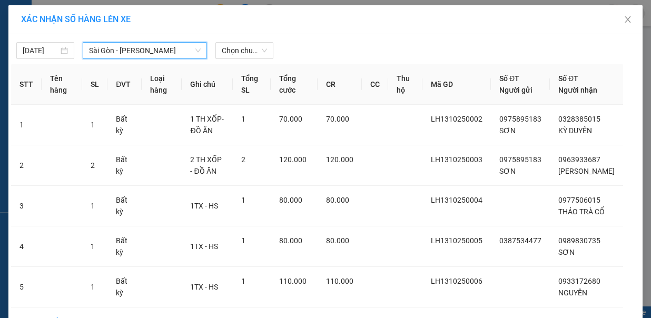
click at [125, 57] on span "Sài Gòn - [PERSON_NAME]" at bounding box center [145, 51] width 112 height 16
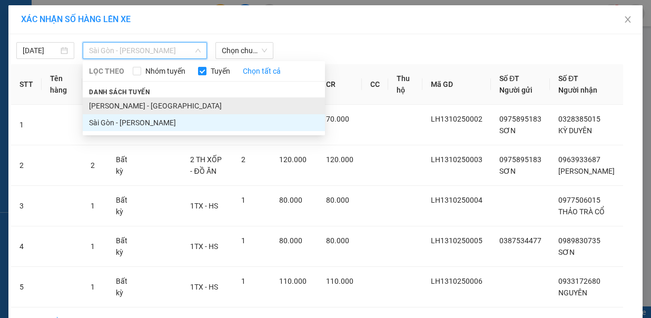
click at [131, 104] on li "[PERSON_NAME] - [GEOGRAPHIC_DATA]" at bounding box center [204, 105] width 242 height 17
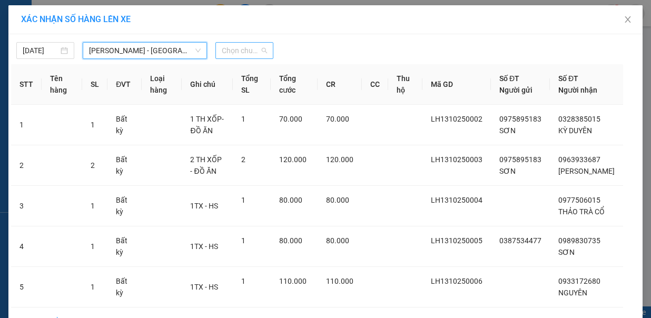
click at [222, 51] on span "Chọn chuyến" at bounding box center [244, 51] width 45 height 16
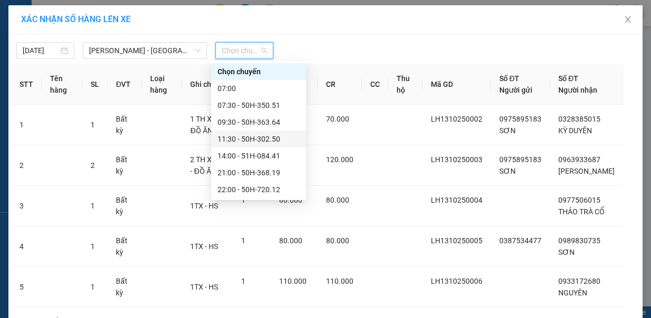
click at [250, 136] on div "11:30 - 50H-302.50" at bounding box center [258, 139] width 82 height 12
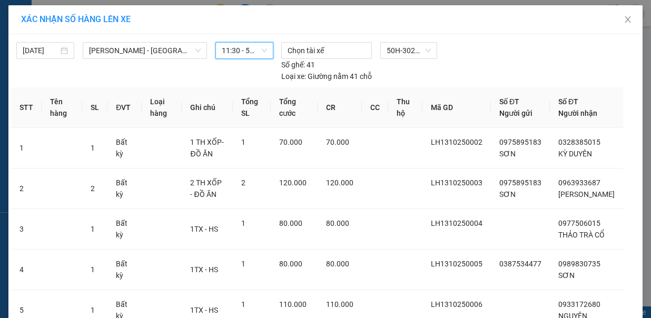
click at [234, 51] on span "11:30 - 50H-302.50" at bounding box center [244, 51] width 45 height 16
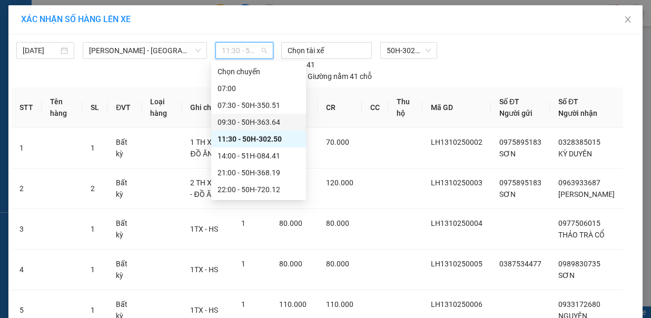
click at [276, 123] on div "09:30 - 50H-363.64" at bounding box center [258, 122] width 82 height 12
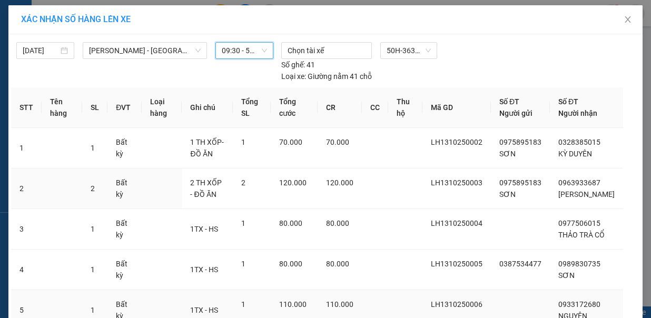
scroll to position [91, 0]
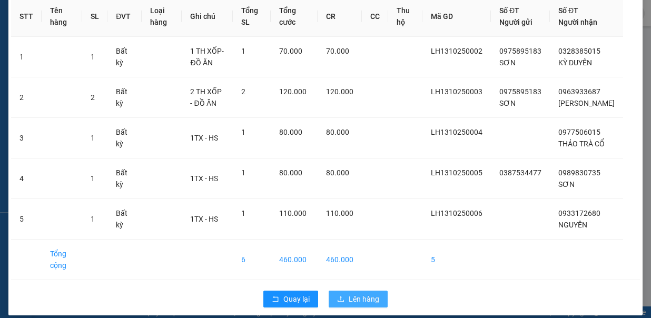
click at [351, 293] on span "Lên hàng" at bounding box center [364, 299] width 31 height 12
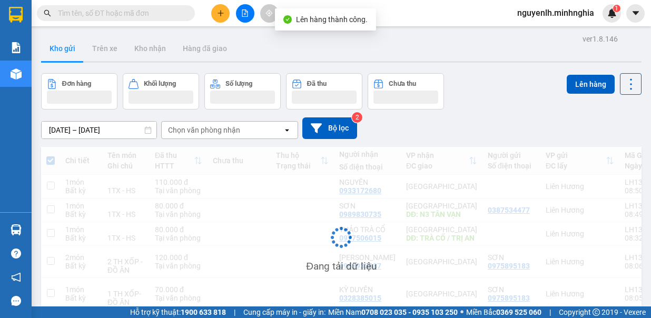
click at [248, 14] on icon "file-add" at bounding box center [244, 12] width 7 height 7
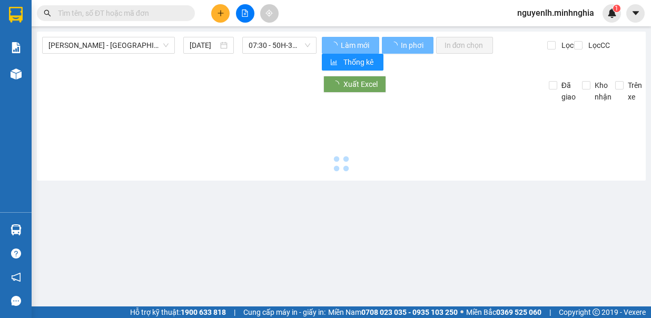
click at [244, 17] on button at bounding box center [245, 13] width 18 height 18
click at [284, 43] on span "07:30 - 50H-350.51" at bounding box center [280, 45] width 62 height 16
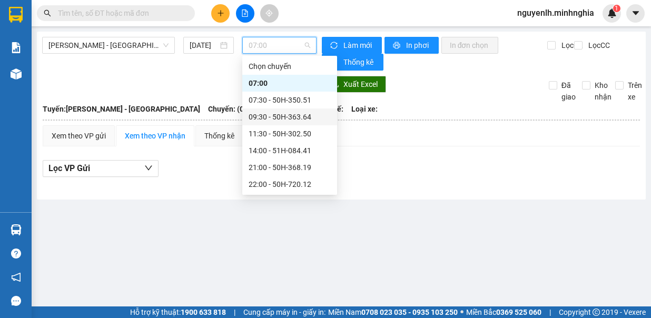
click at [301, 116] on div "09:30 - 50H-363.64" at bounding box center [290, 117] width 82 height 12
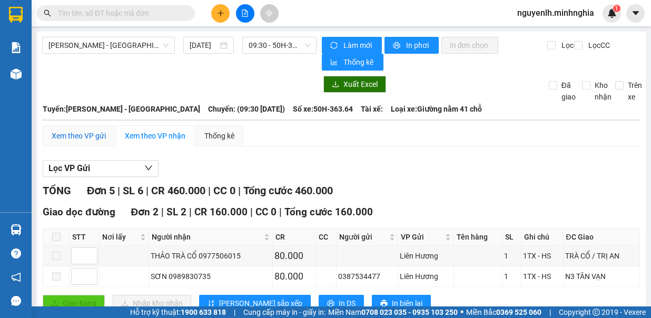
click at [83, 135] on div "Xem theo VP gửi" at bounding box center [79, 136] width 54 height 12
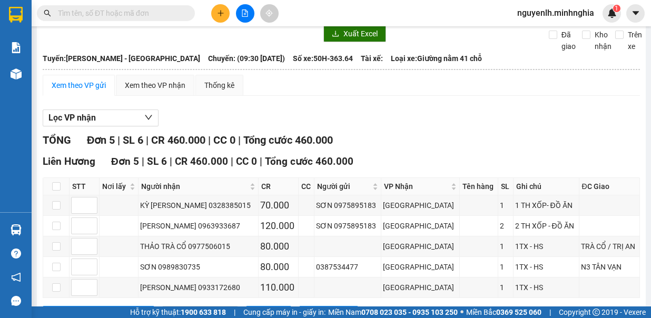
scroll to position [90, 0]
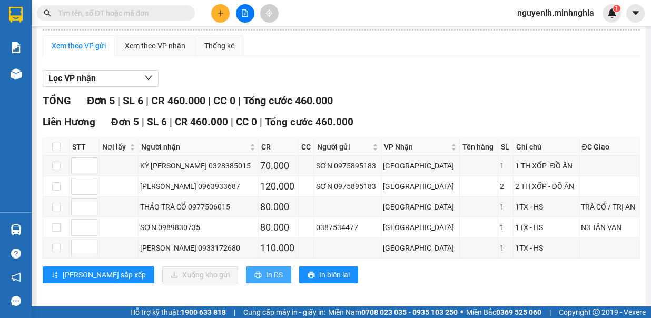
click at [266, 269] on span "In DS" at bounding box center [274, 275] width 17 height 12
